Goal: Task Accomplishment & Management: Use online tool/utility

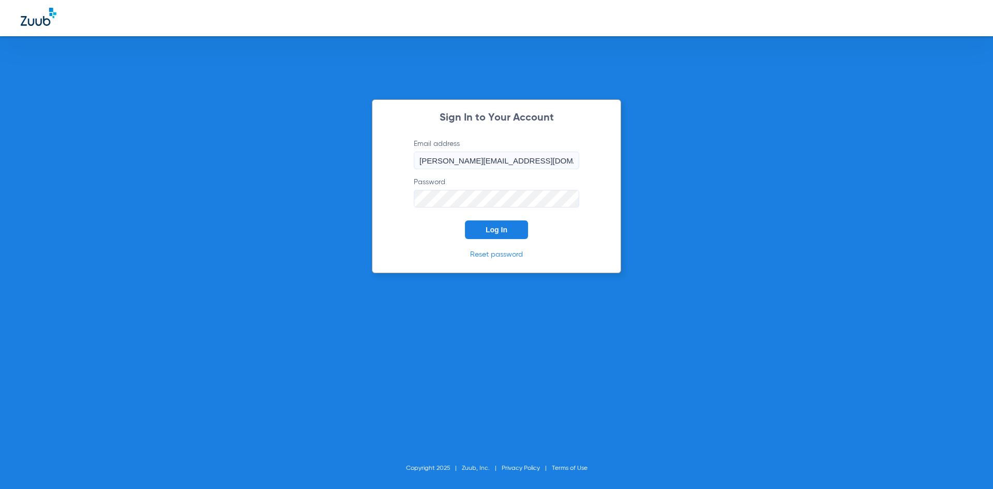
click at [495, 226] on span "Log In" at bounding box center [497, 229] width 22 height 8
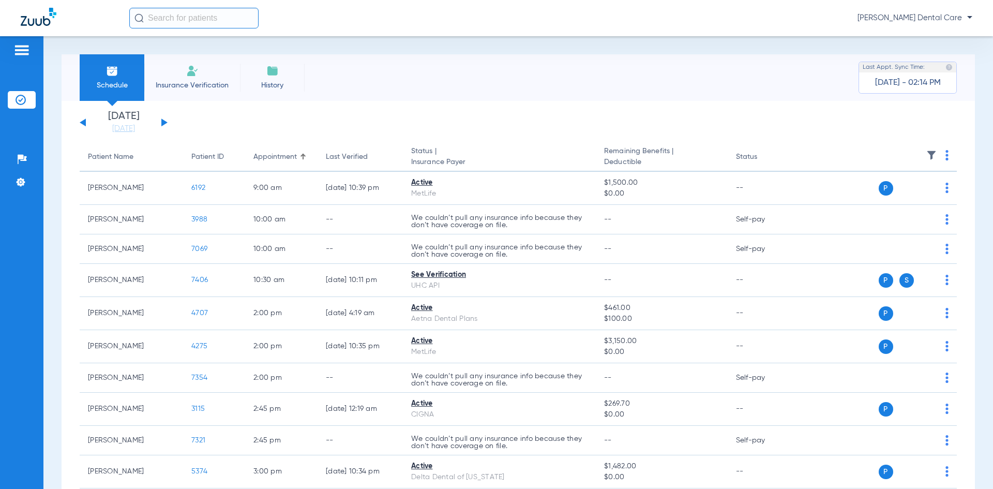
click at [165, 123] on button at bounding box center [164, 122] width 6 height 8
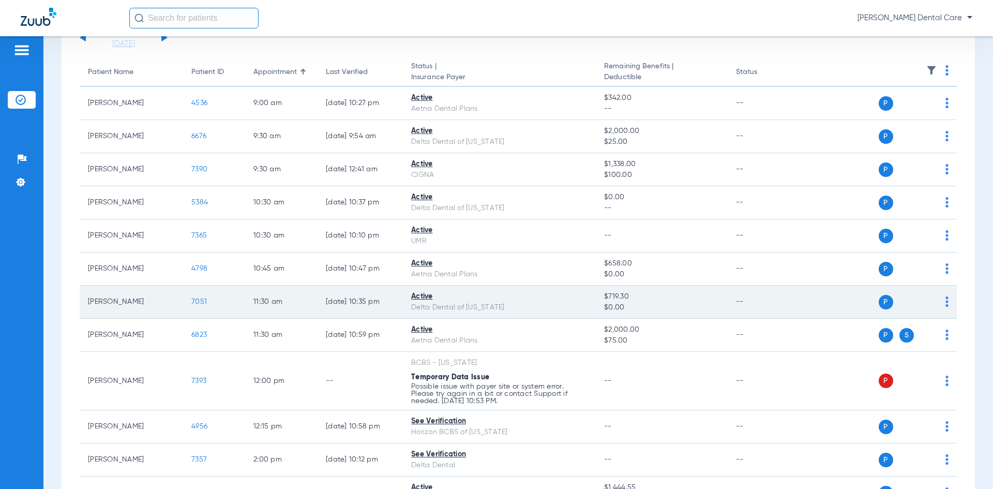
scroll to position [103, 0]
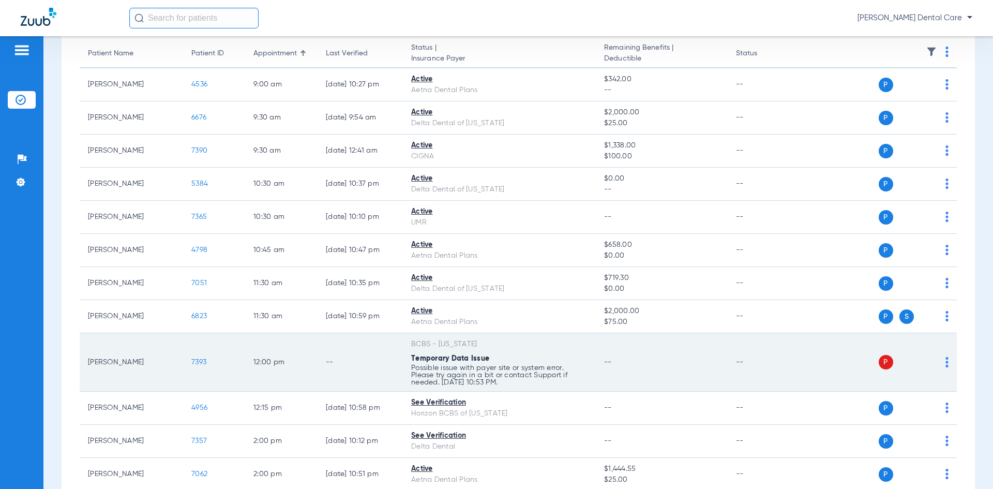
click at [199, 361] on span "7393" at bounding box center [198, 361] width 15 height 7
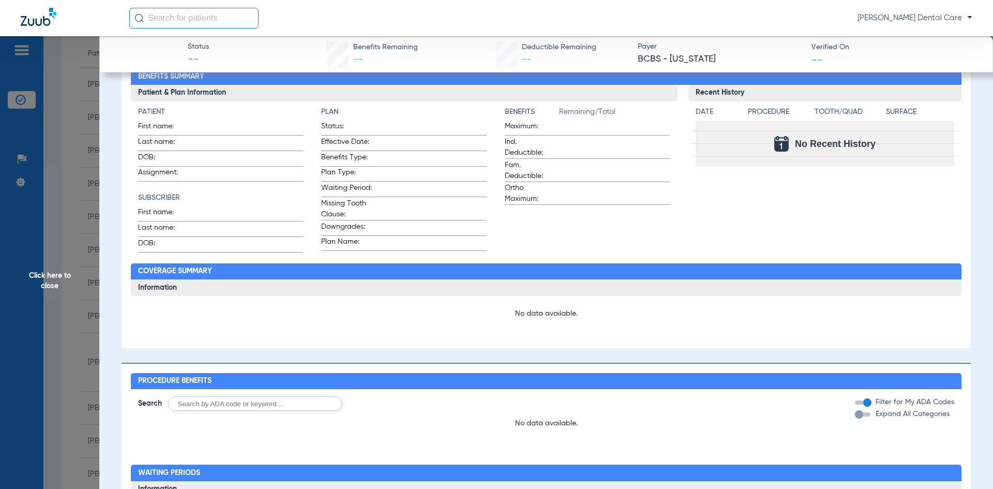
scroll to position [0, 0]
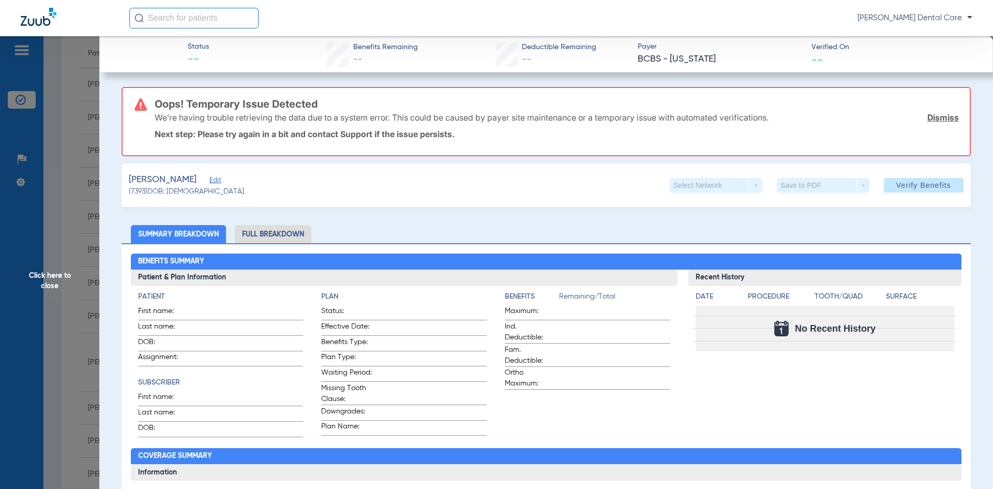
click at [266, 237] on li "Full Breakdown" at bounding box center [273, 234] width 77 height 18
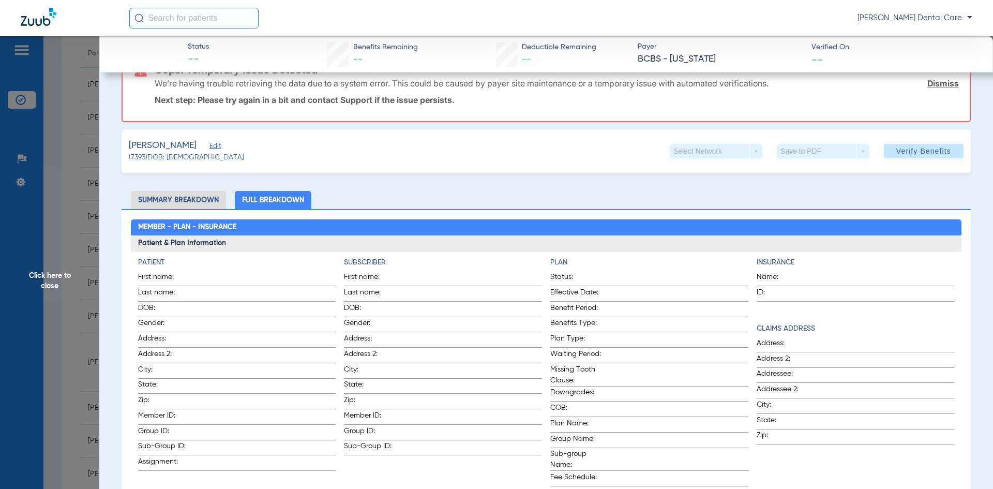
scroll to position [52, 0]
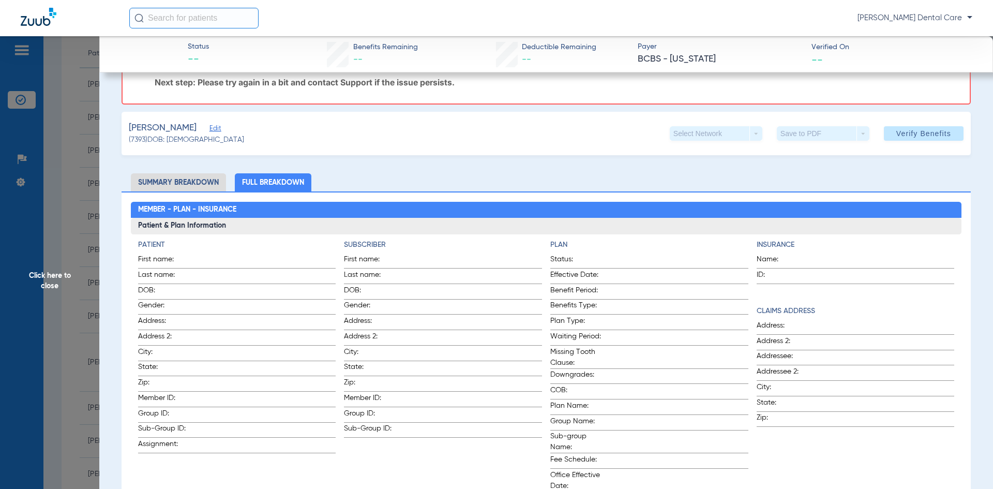
click at [746, 135] on div "Select Network arrow_drop_down" at bounding box center [716, 133] width 93 height 14
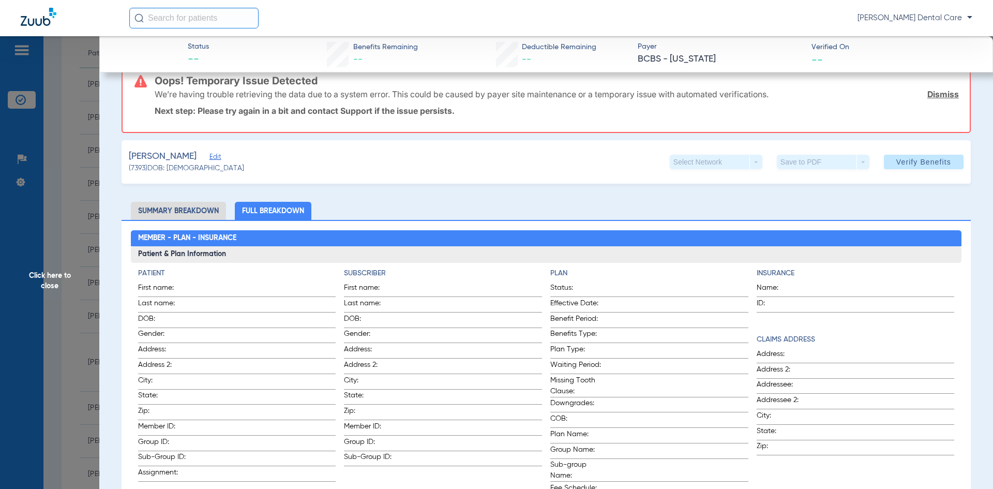
scroll to position [0, 0]
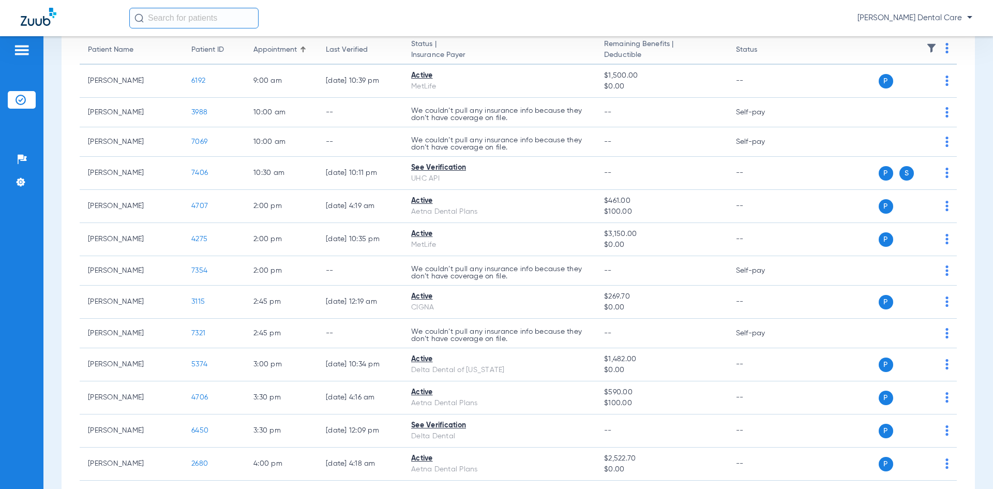
scroll to position [52, 0]
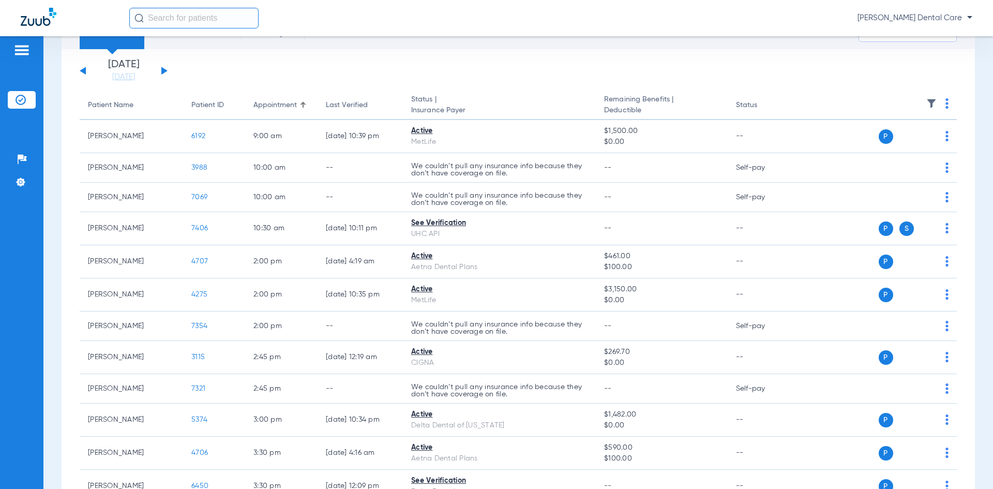
click at [161, 67] on div "[DATE] [DATE] [DATE] [DATE] [DATE] [DATE] [DATE] [DATE] [DATE] [DATE] [DATE] [D…" at bounding box center [124, 70] width 88 height 23
click at [164, 70] on button at bounding box center [164, 71] width 6 height 8
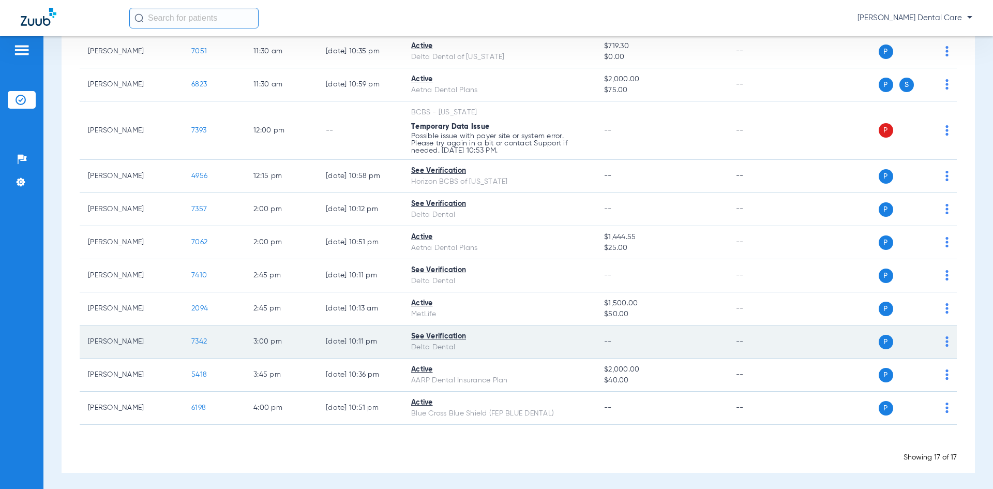
scroll to position [337, 0]
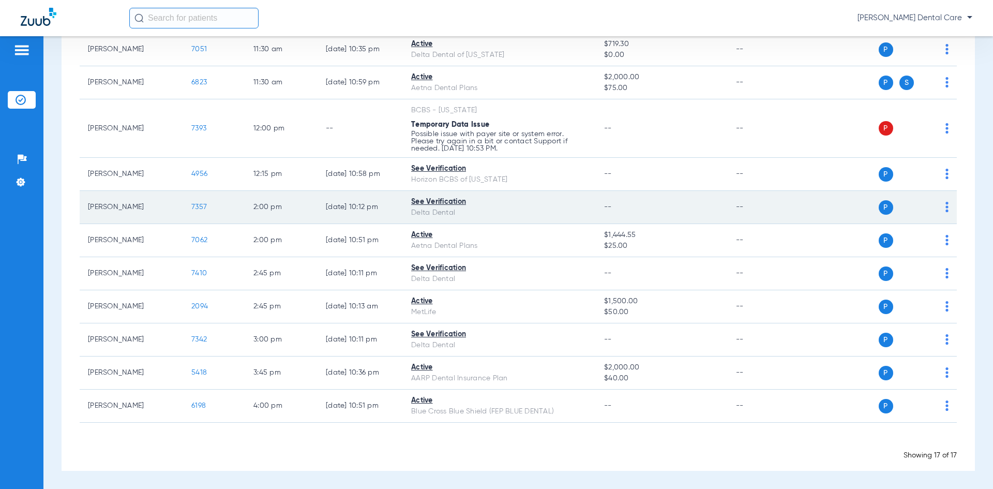
click at [197, 207] on span "7357" at bounding box center [199, 206] width 16 height 7
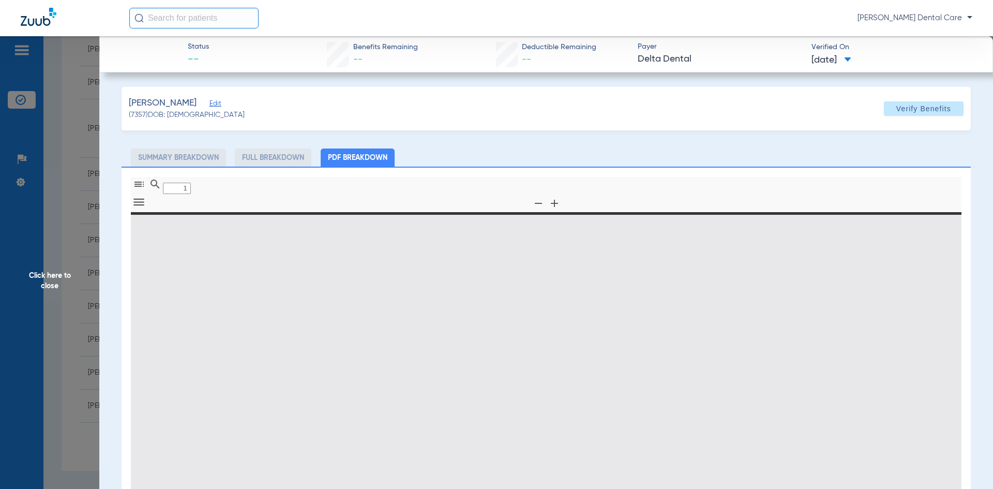
type input "0"
select select "page-width"
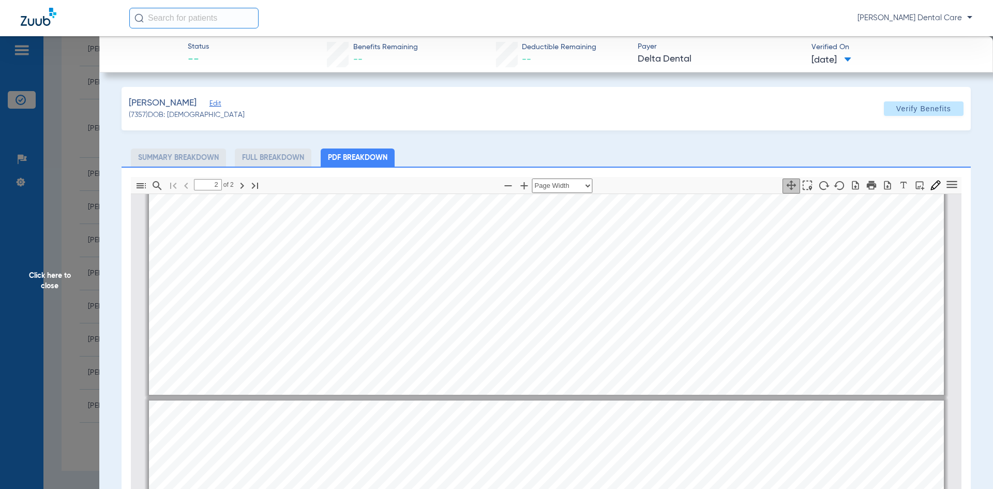
scroll to position [1013, 0]
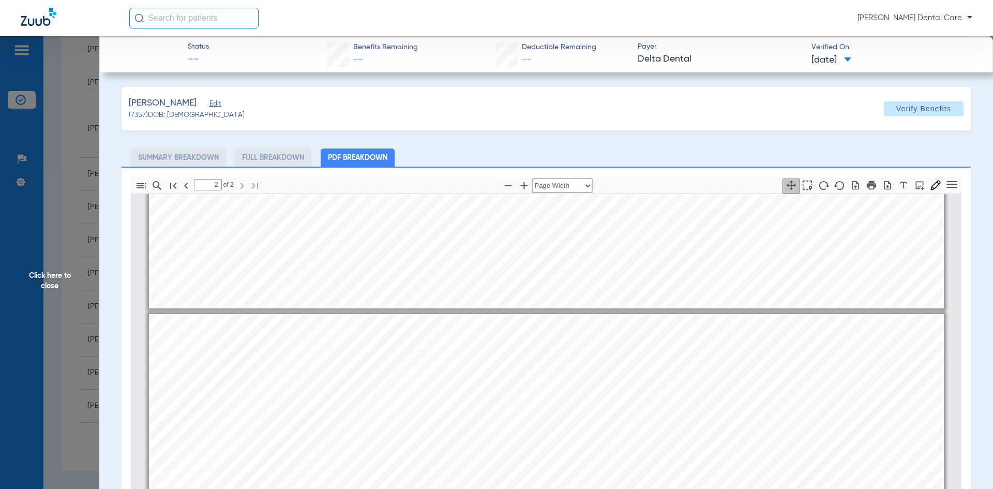
type input "1"
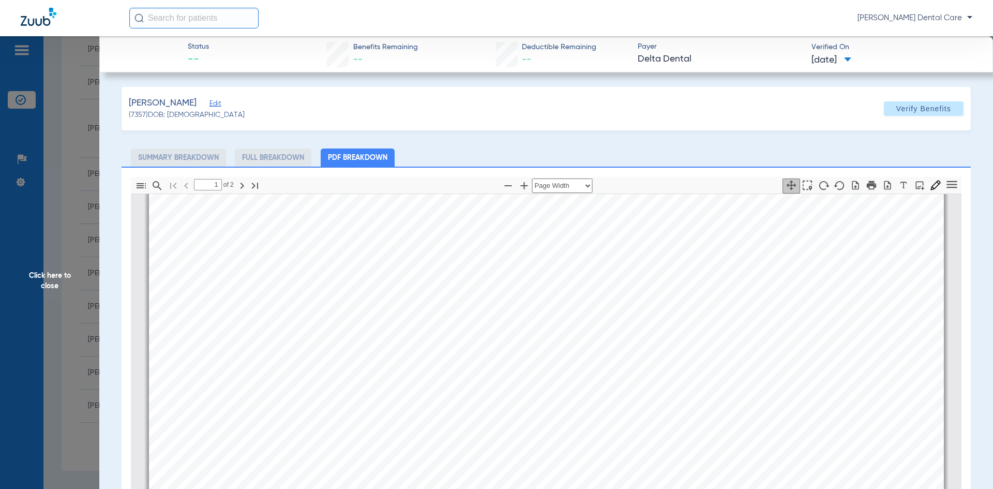
scroll to position [83, 0]
click at [55, 282] on span "Click here to close" at bounding box center [49, 280] width 99 height 489
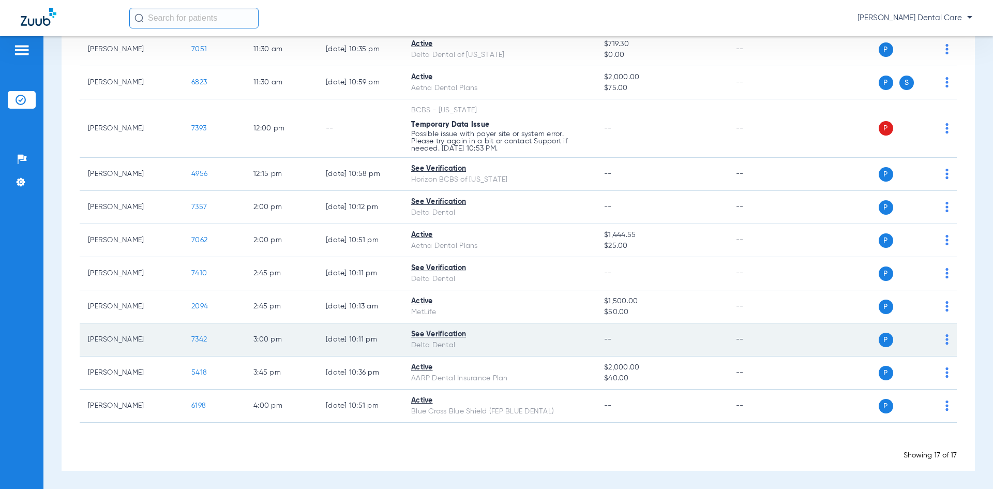
click at [200, 338] on span "7342" at bounding box center [199, 339] width 16 height 7
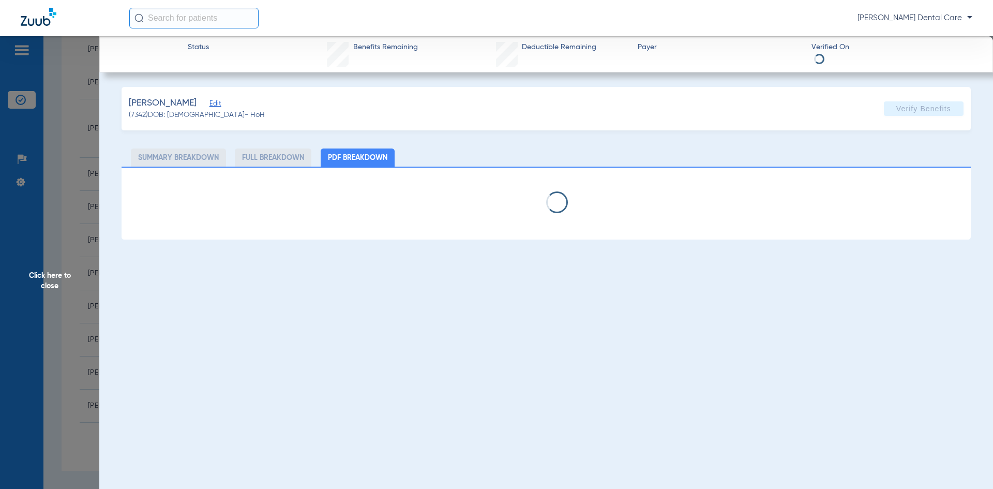
select select "page-width"
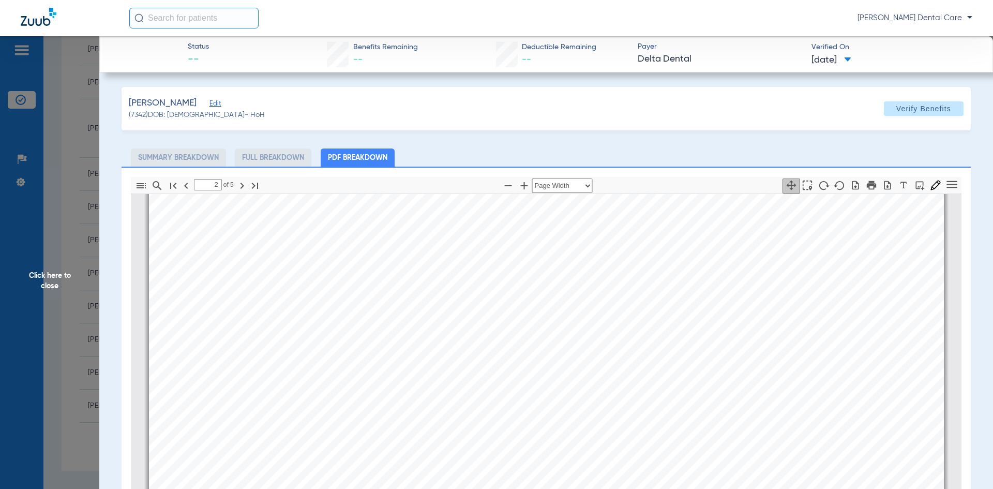
scroll to position [1401, 0]
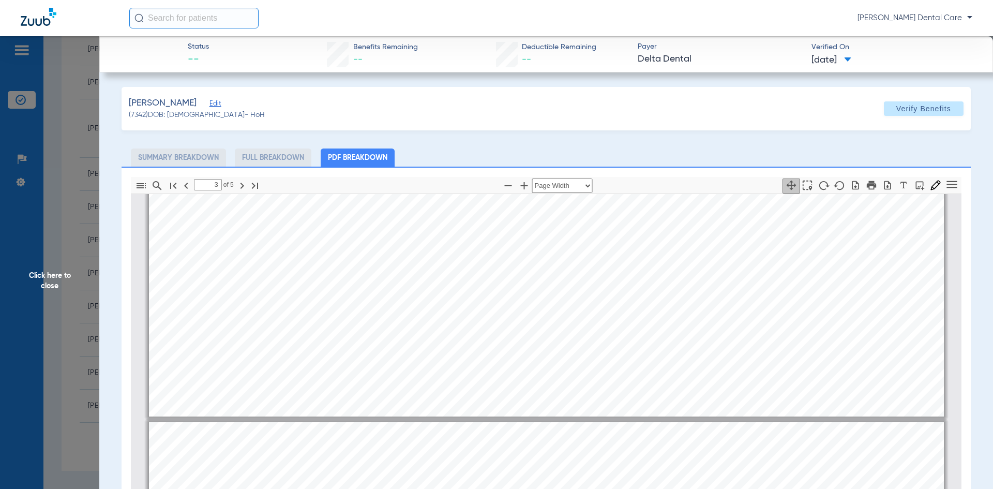
type input "2"
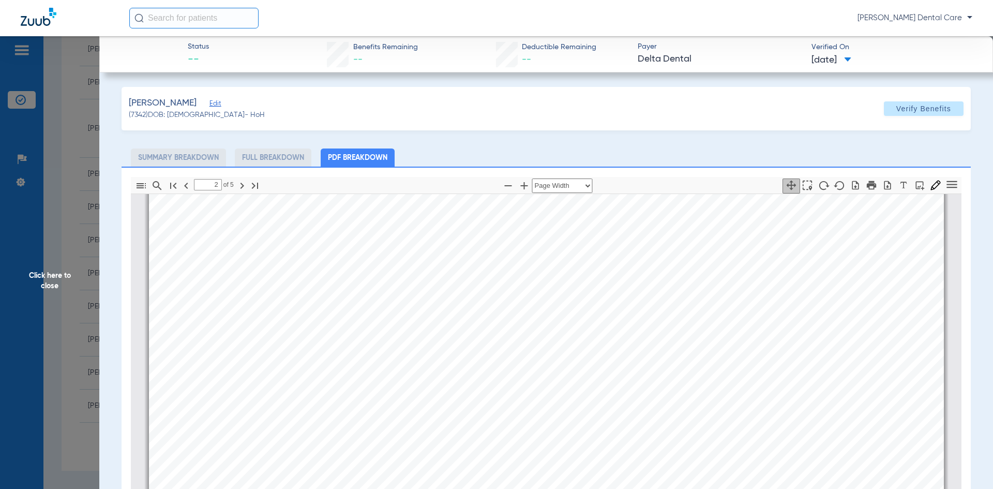
click at [54, 285] on span "Click here to close" at bounding box center [49, 280] width 99 height 489
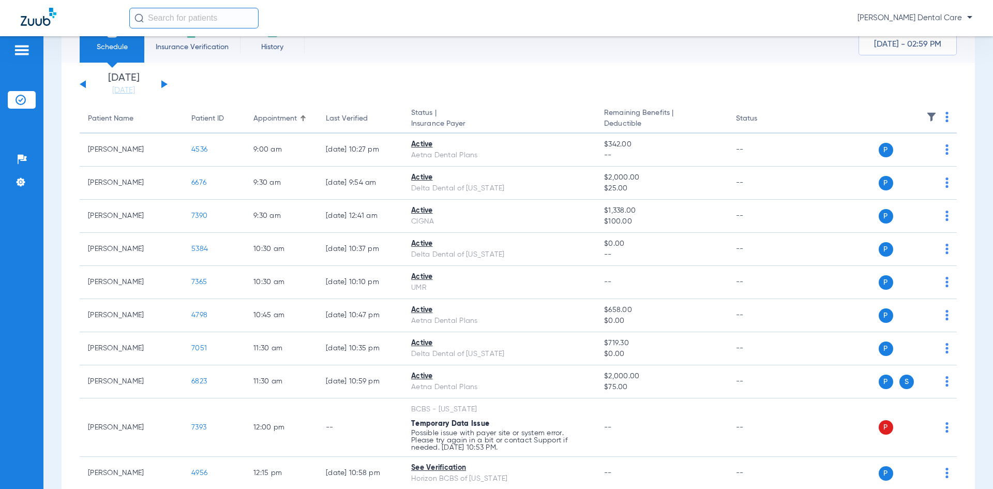
scroll to position [0, 0]
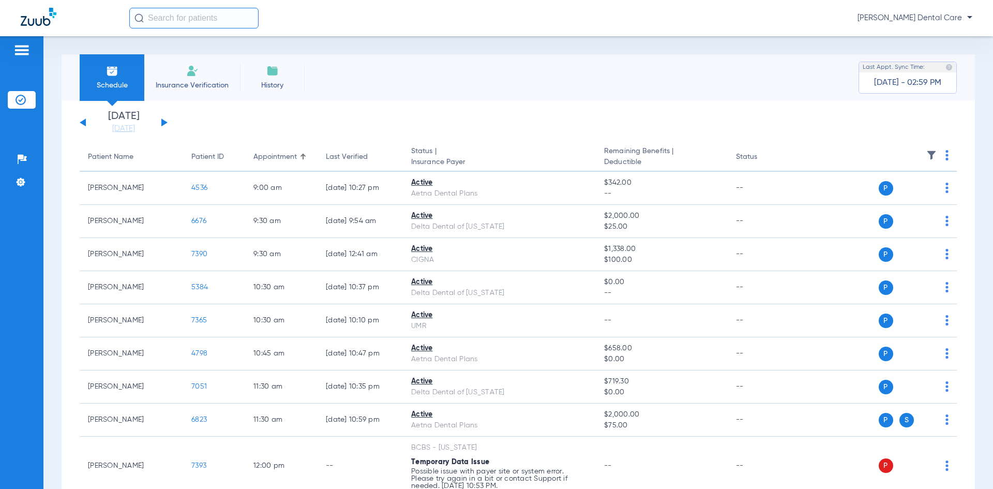
click at [83, 123] on button at bounding box center [83, 122] width 6 height 8
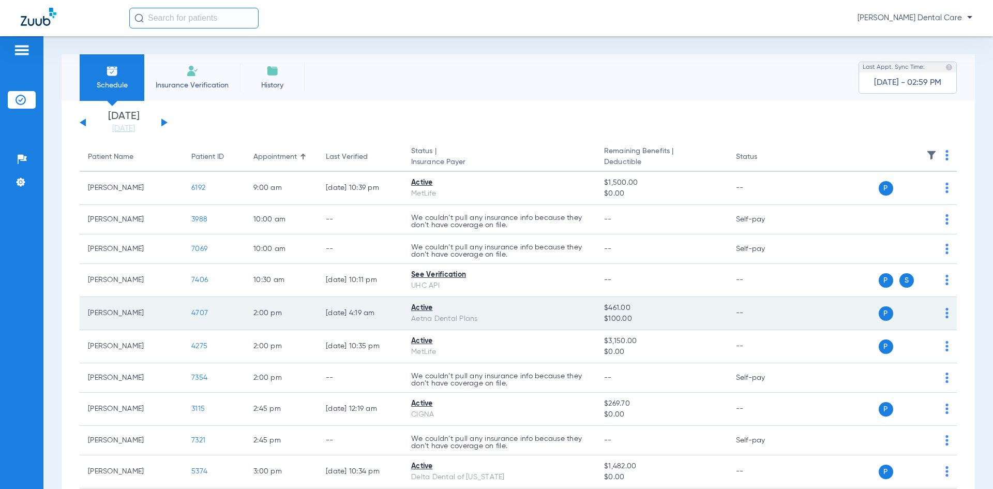
click at [200, 313] on span "4707" at bounding box center [199, 312] width 17 height 7
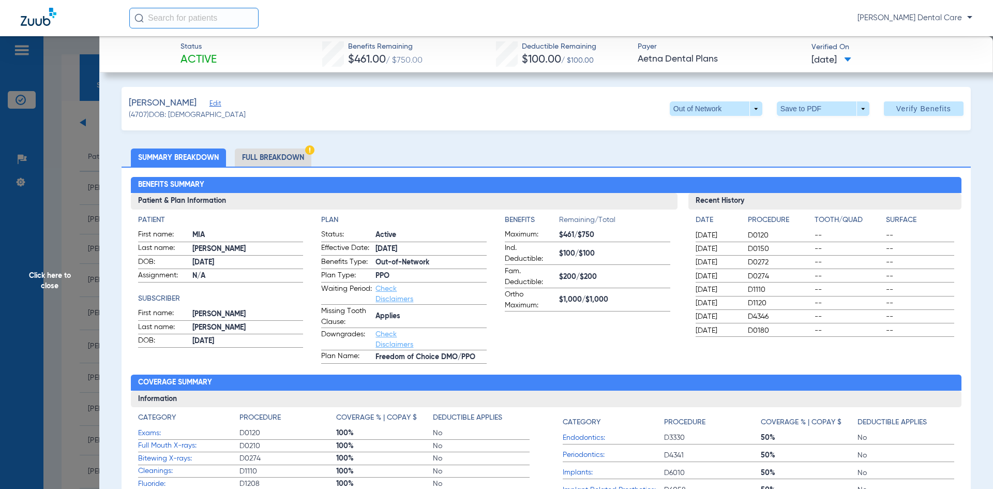
click at [289, 158] on li "Full Breakdown" at bounding box center [273, 157] width 77 height 18
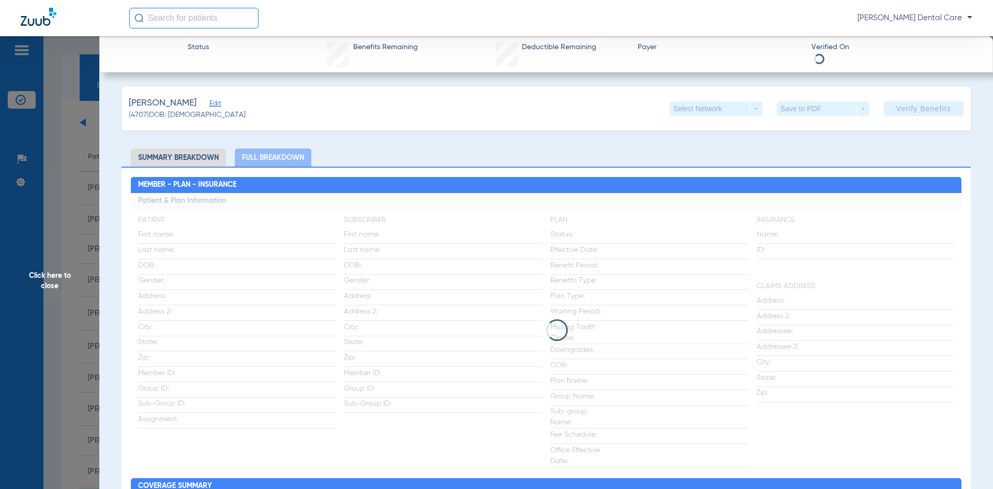
click at [747, 105] on div "Select Network arrow_drop_down" at bounding box center [716, 108] width 93 height 14
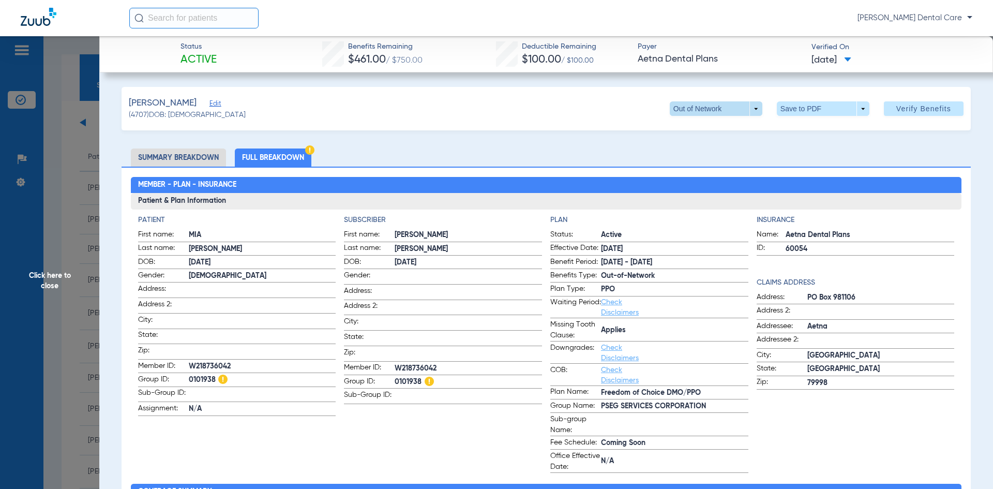
click at [747, 108] on span at bounding box center [716, 108] width 93 height 14
click at [696, 133] on button "PPO" at bounding box center [694, 129] width 65 height 21
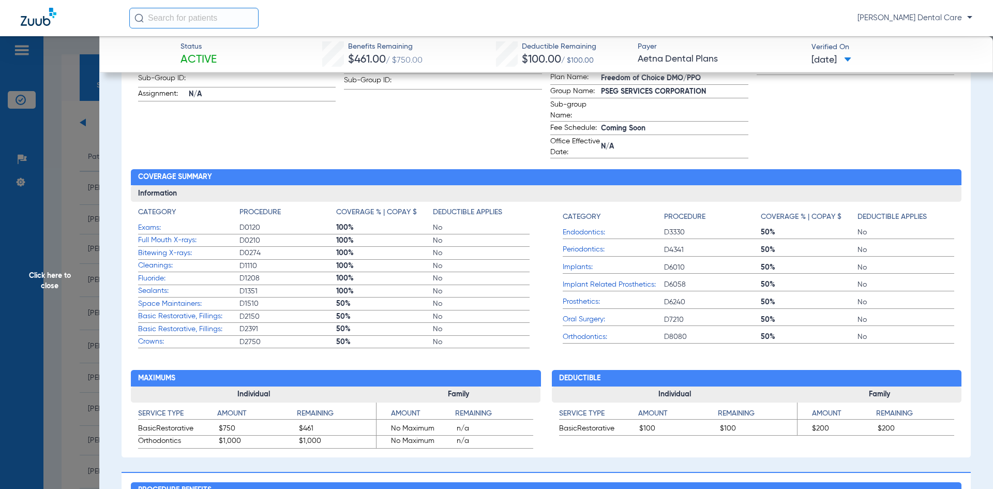
scroll to position [362, 0]
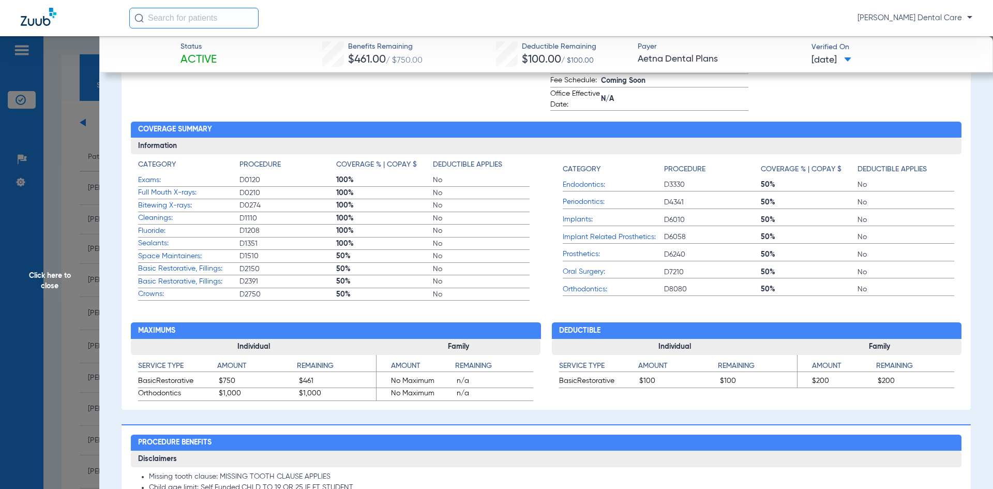
click at [44, 284] on span "Click here to close" at bounding box center [49, 280] width 99 height 489
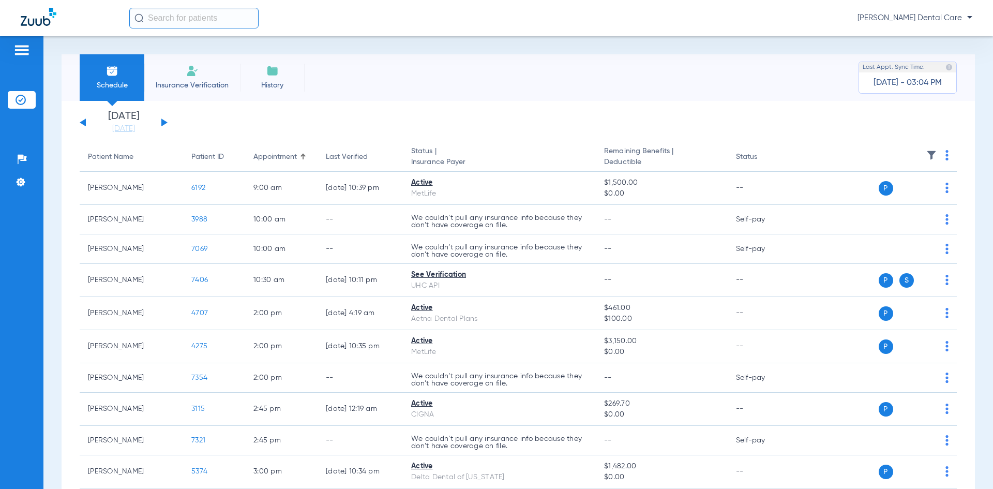
click at [163, 125] on div "[DATE] [DATE] [DATE] [DATE] [DATE] [DATE] [DATE] [DATE] [DATE] [DATE] [DATE] [D…" at bounding box center [124, 122] width 88 height 23
